Goal: Information Seeking & Learning: Learn about a topic

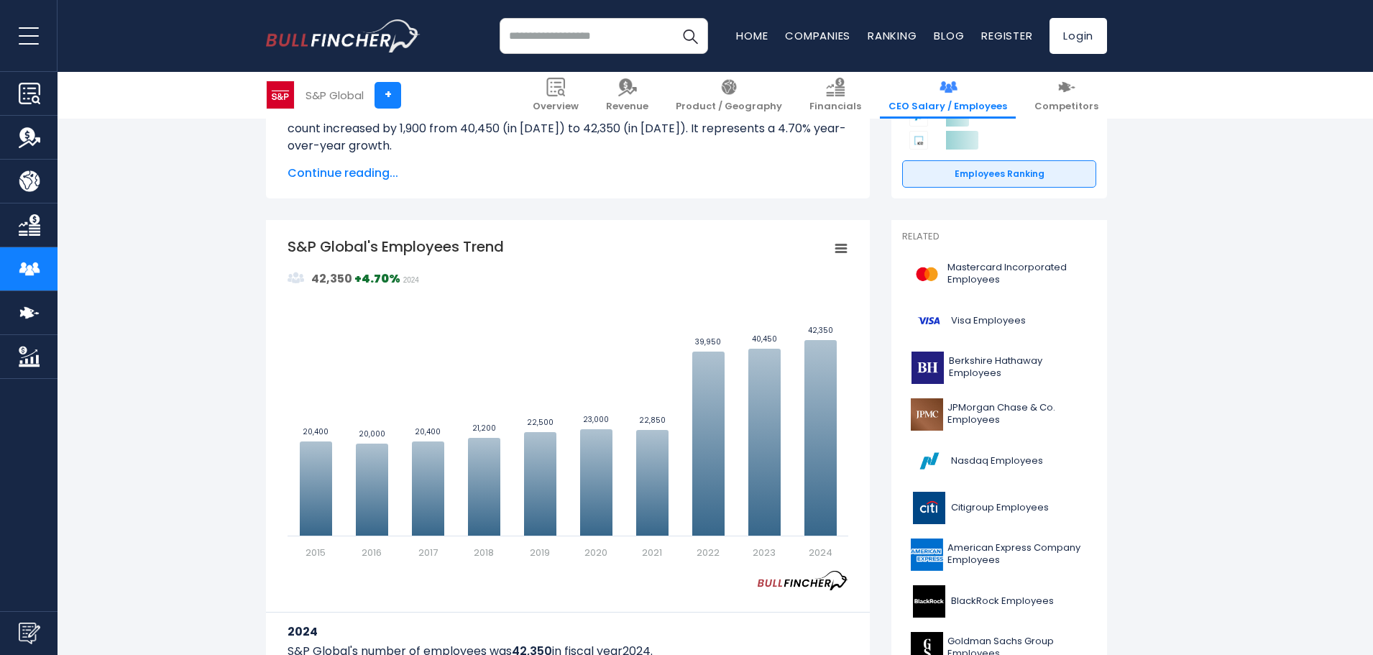
scroll to position [287, 0]
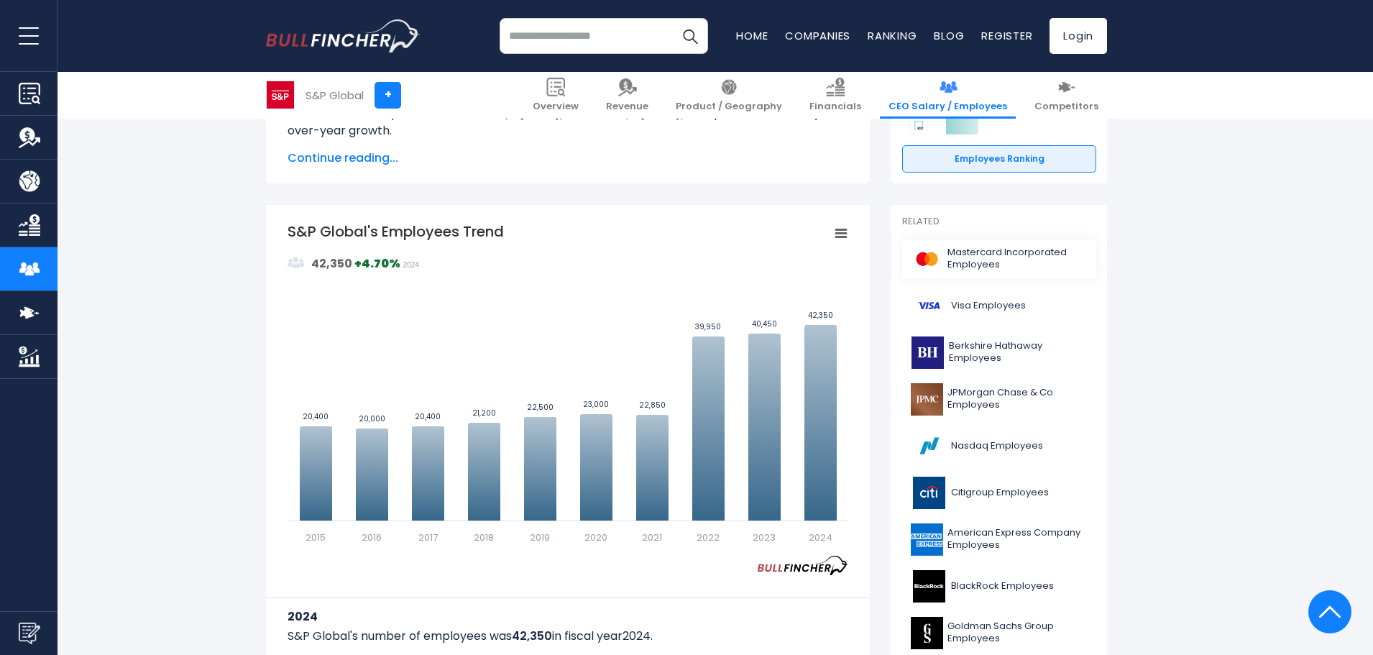
click at [986, 261] on span "Mastercard Incorporated Employees" at bounding box center [1017, 258] width 140 height 24
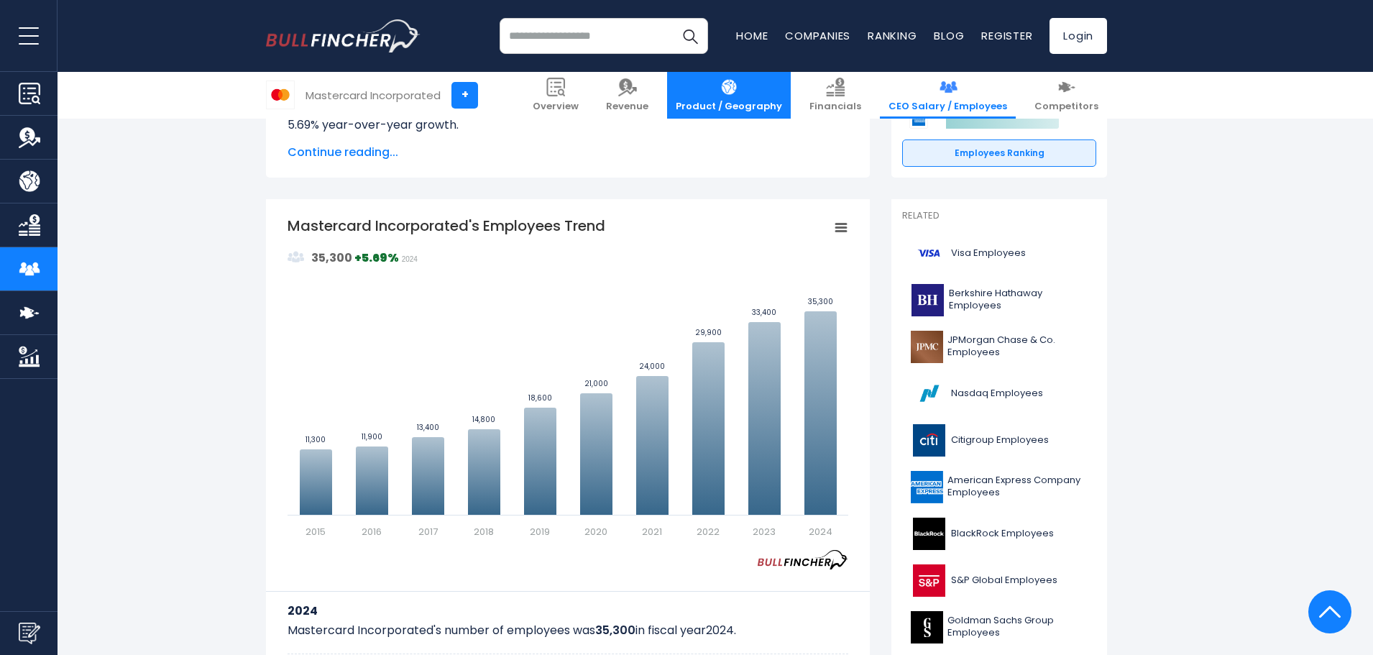
scroll to position [287, 0]
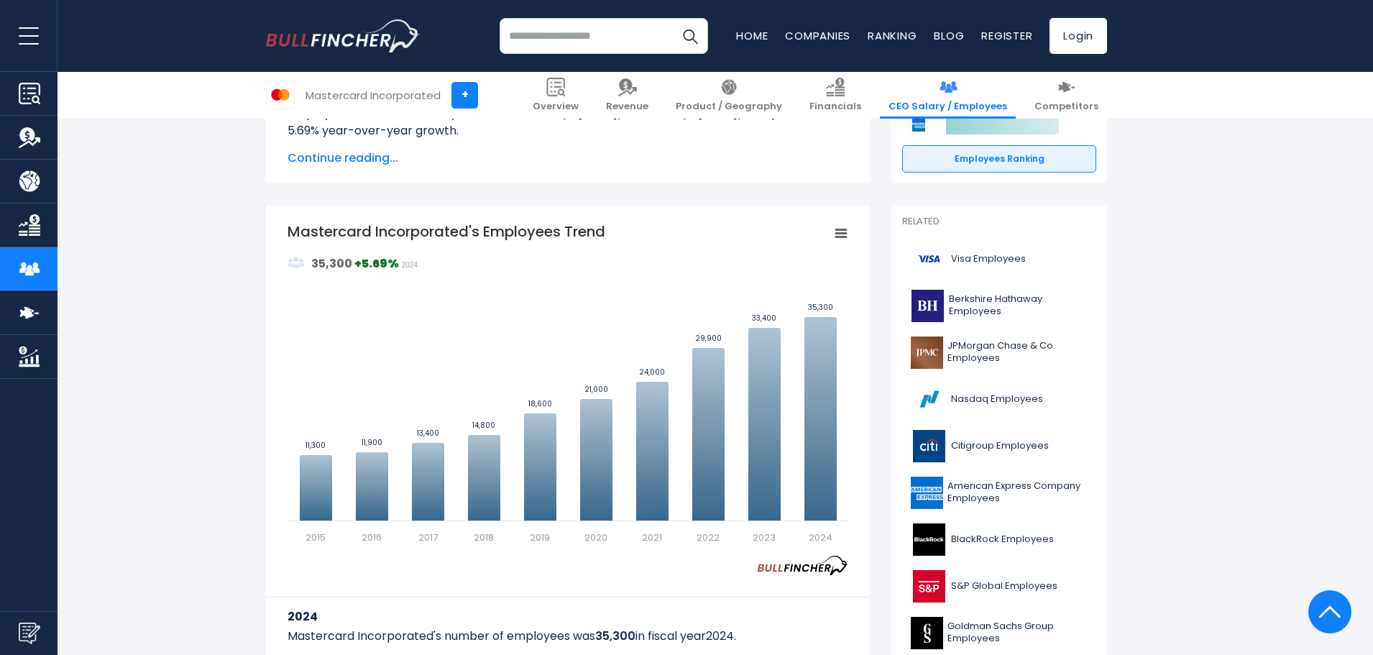
click at [619, 38] on input "search" at bounding box center [603, 36] width 208 height 36
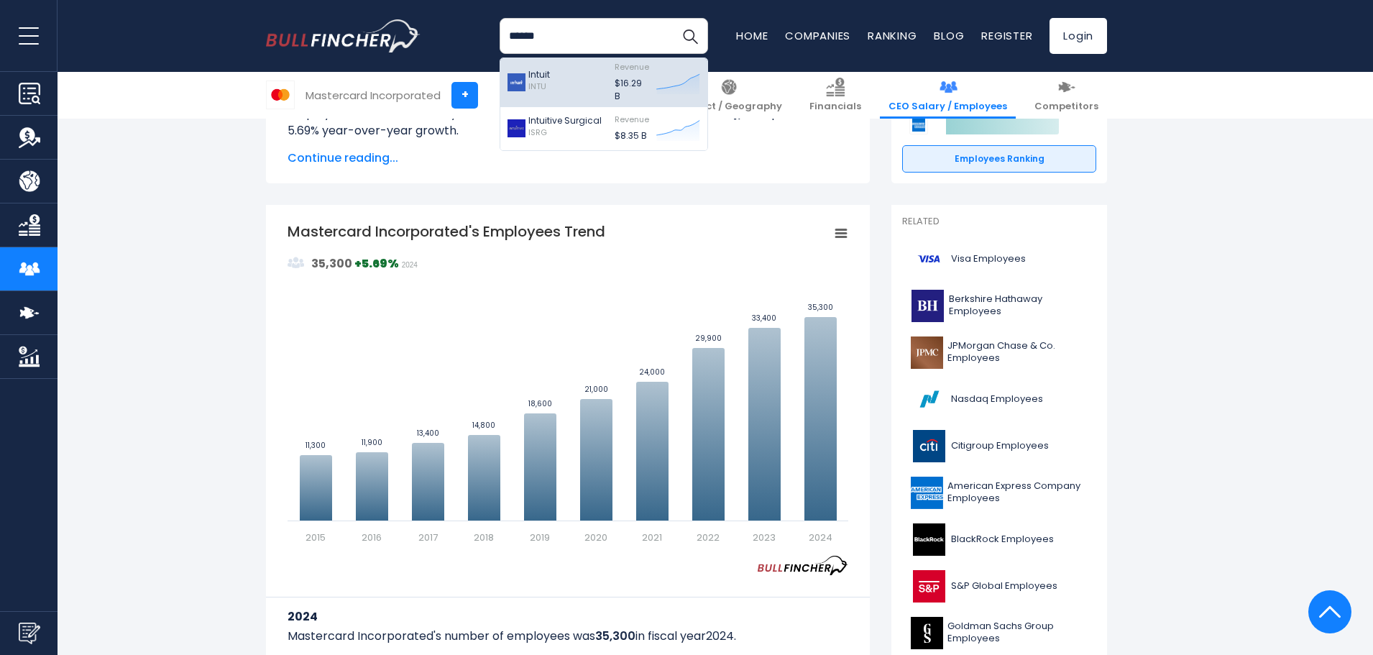
type input "******"
click at [594, 85] on div "Intuit INTU" at bounding box center [557, 82] width 100 height 41
